Goal: Task Accomplishment & Management: Manage account settings

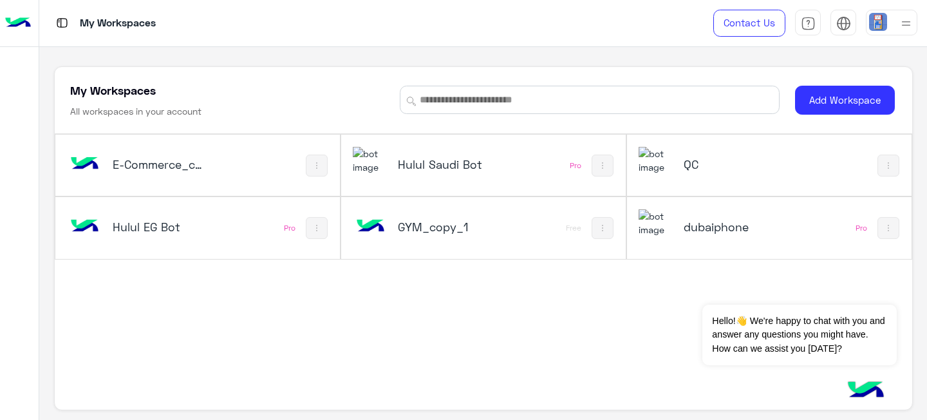
click at [159, 161] on h5 "E-Commerce_copy_1" at bounding box center [160, 164] width 94 height 15
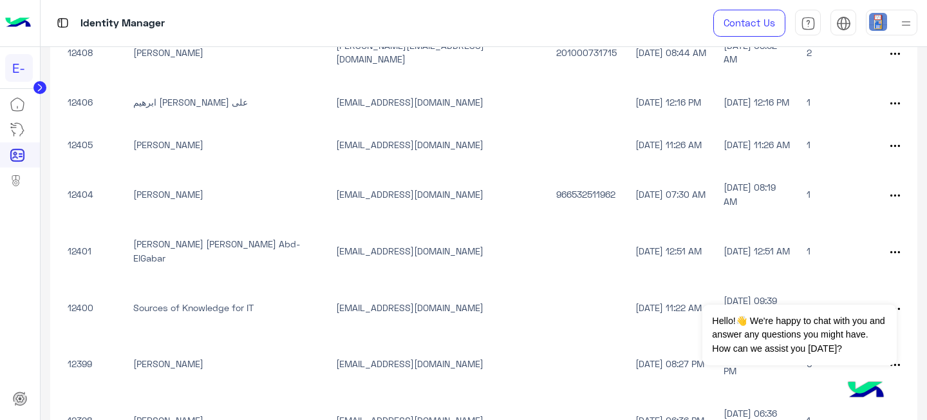
scroll to position [615, 0]
